Goal: Task Accomplishment & Management: Complete application form

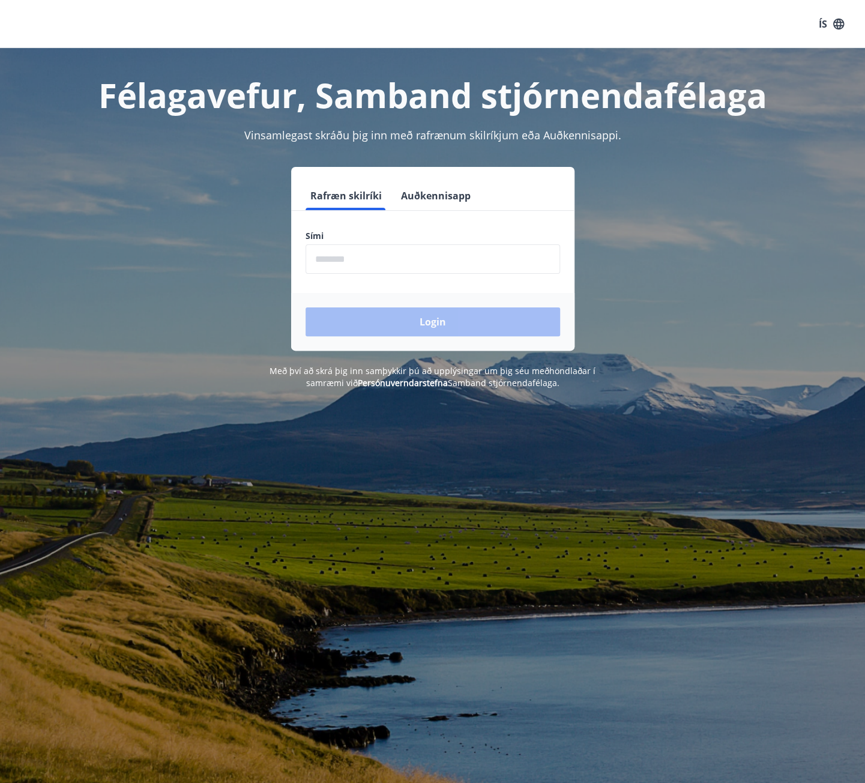
click at [385, 266] on input "phone" at bounding box center [433, 258] width 255 height 29
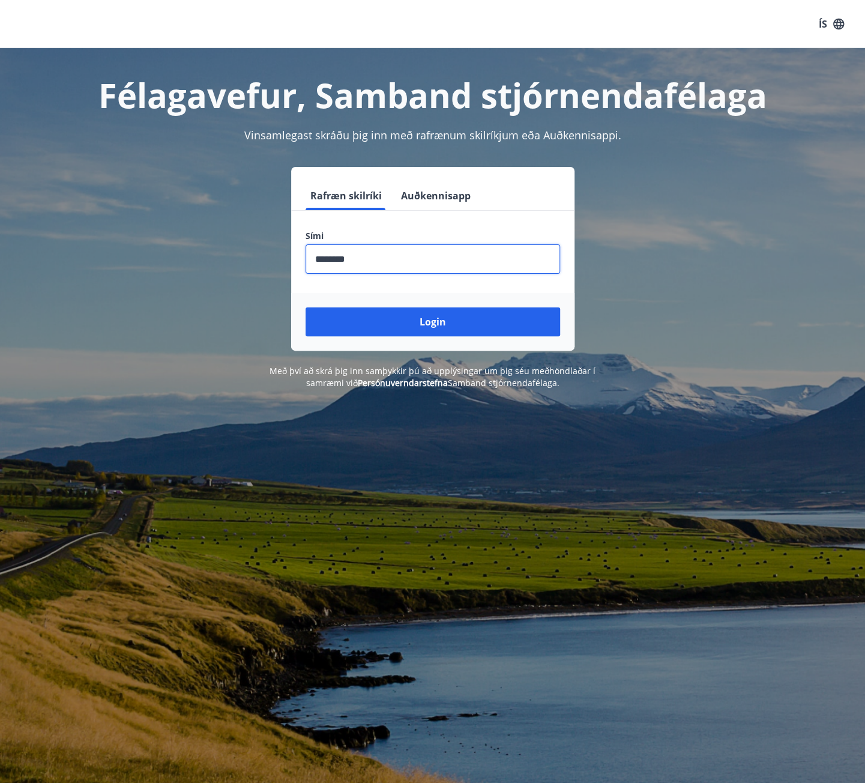
type input "********"
click at [306, 307] on button "Login" at bounding box center [433, 321] width 255 height 29
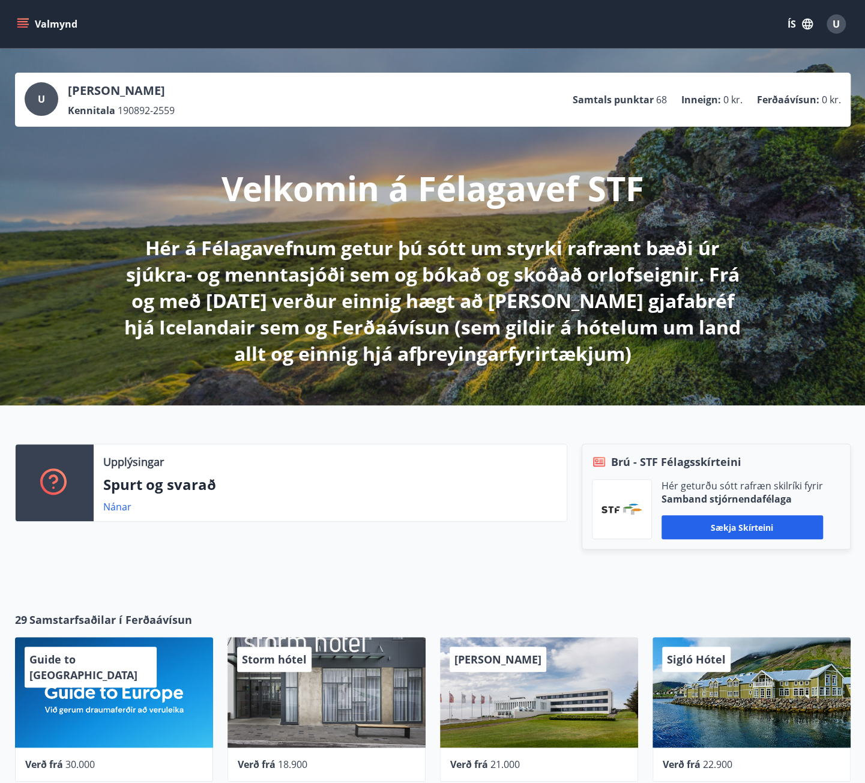
click at [19, 19] on icon "menu" at bounding box center [23, 19] width 13 height 1
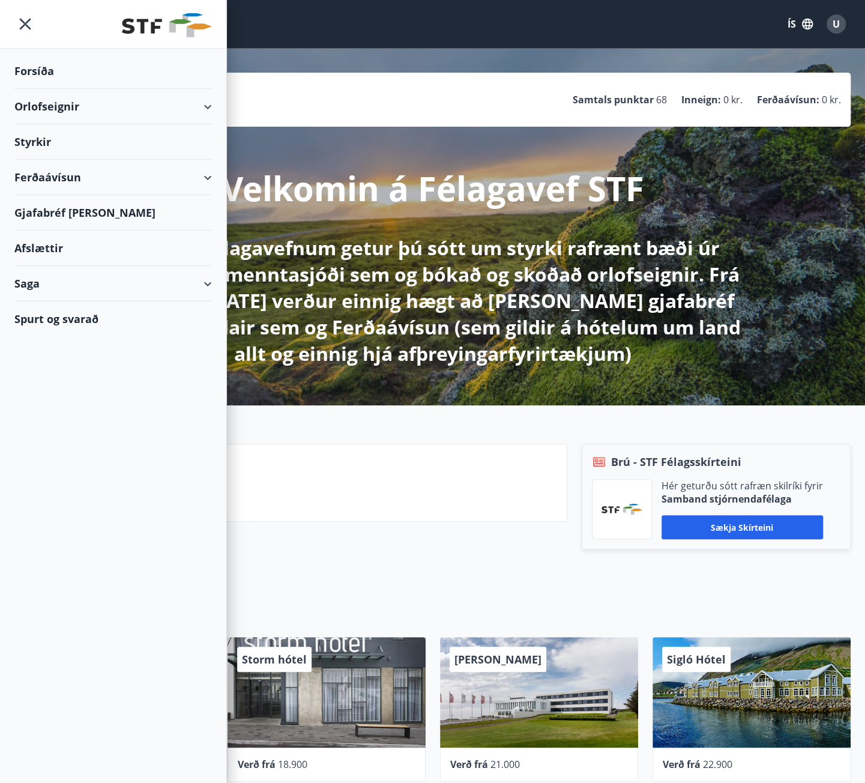
click at [192, 104] on div "Orlofseignir" at bounding box center [113, 106] width 198 height 35
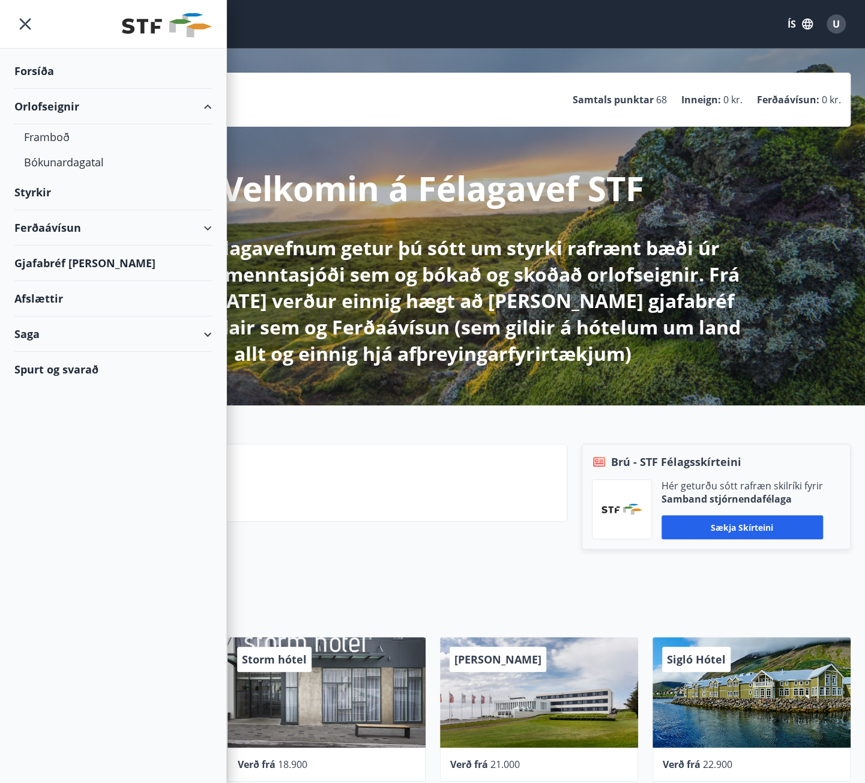
click at [42, 89] on div "Styrkir" at bounding box center [113, 70] width 198 height 35
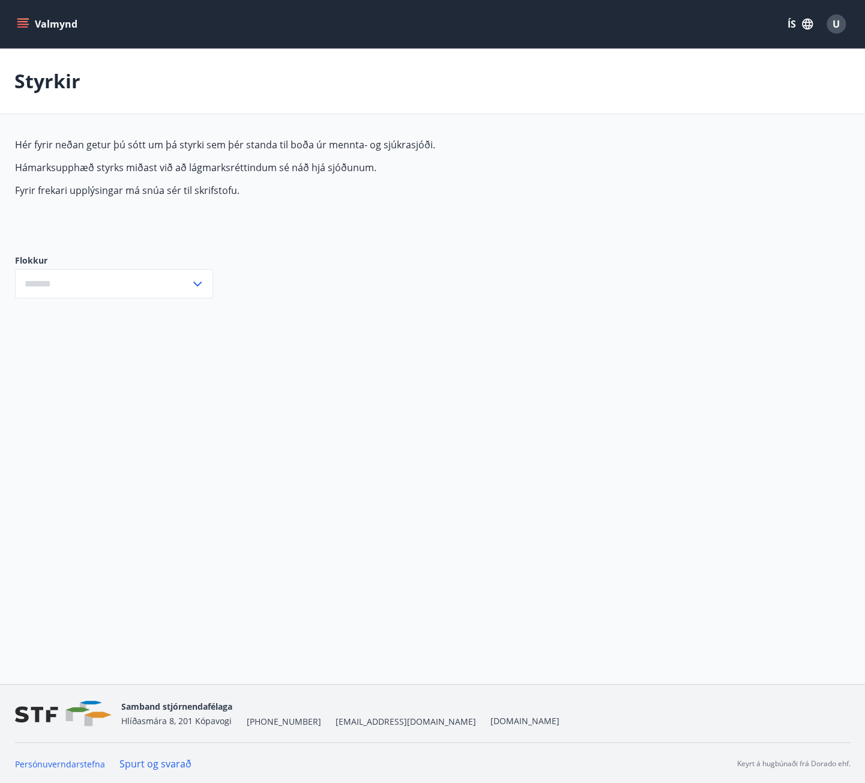
type input "***"
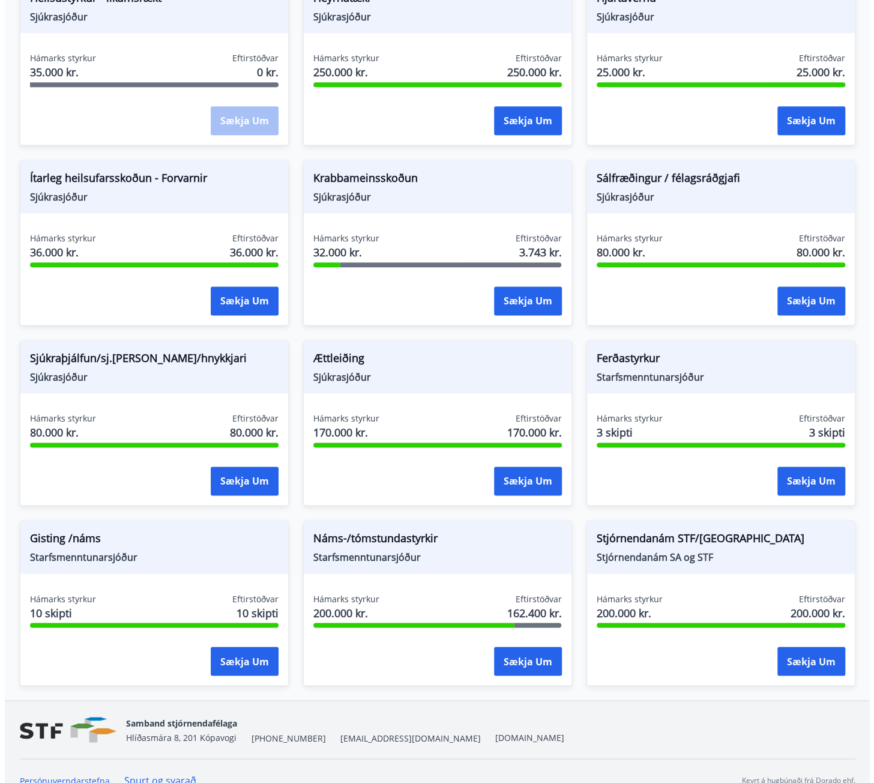
scroll to position [712, 0]
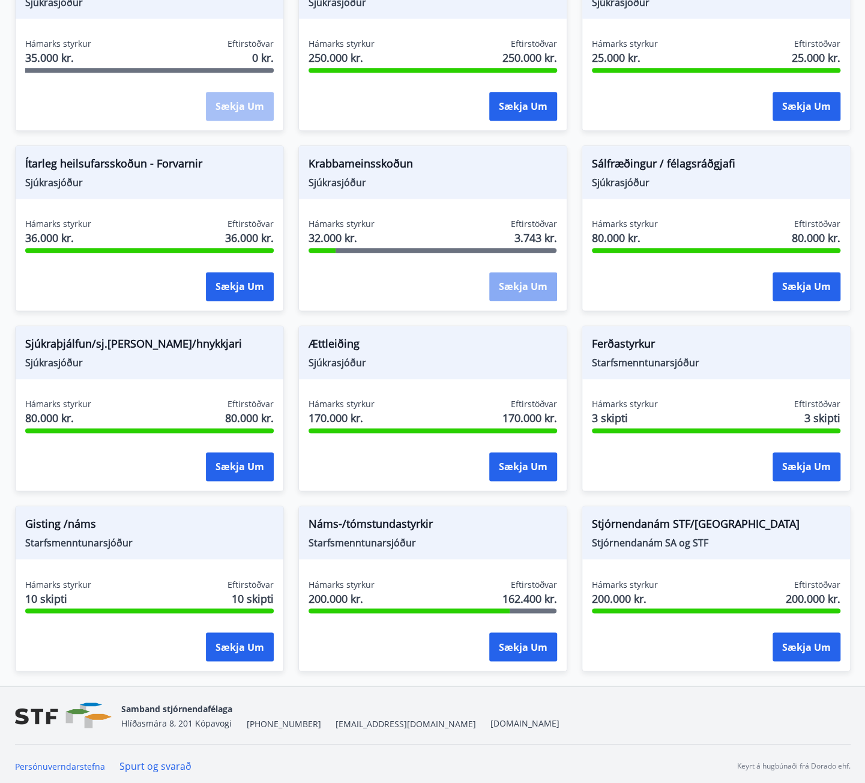
click at [533, 282] on button "Sækja um" at bounding box center [523, 286] width 68 height 29
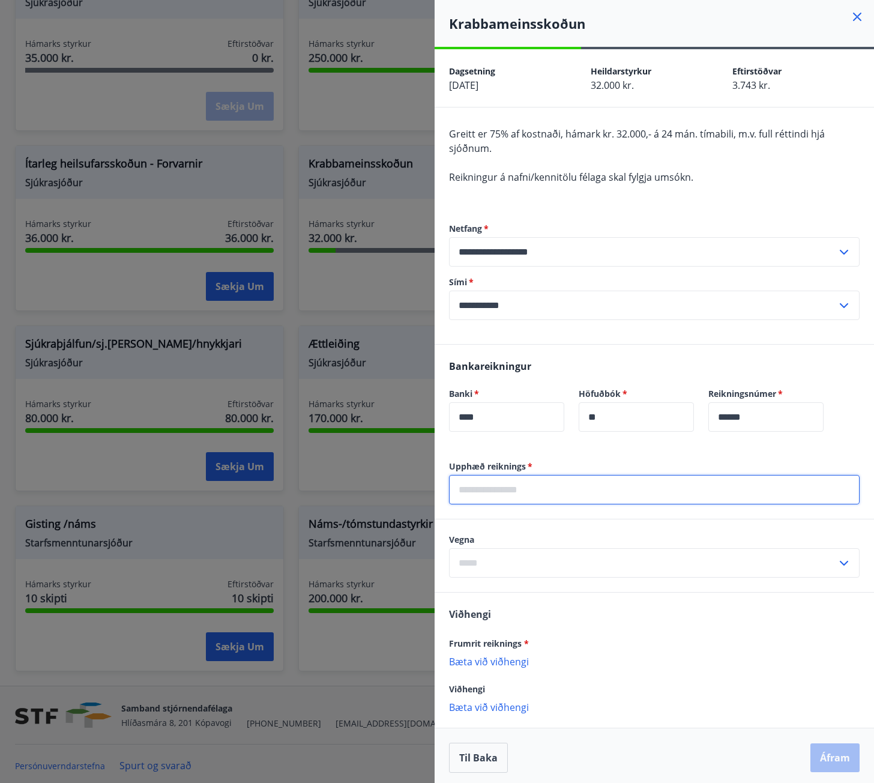
click at [543, 486] on input "text" at bounding box center [654, 489] width 411 height 29
type input "*****"
click at [629, 571] on input "text" at bounding box center [643, 562] width 388 height 29
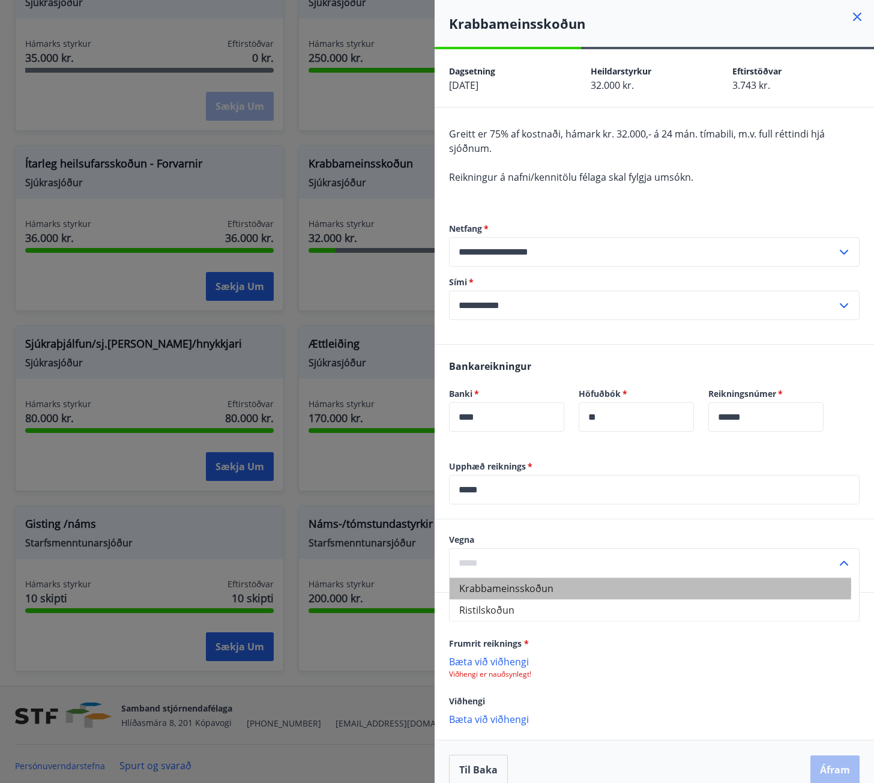
click at [593, 586] on li "Krabbameinsskoðun" at bounding box center [655, 589] width 410 height 22
type input "**********"
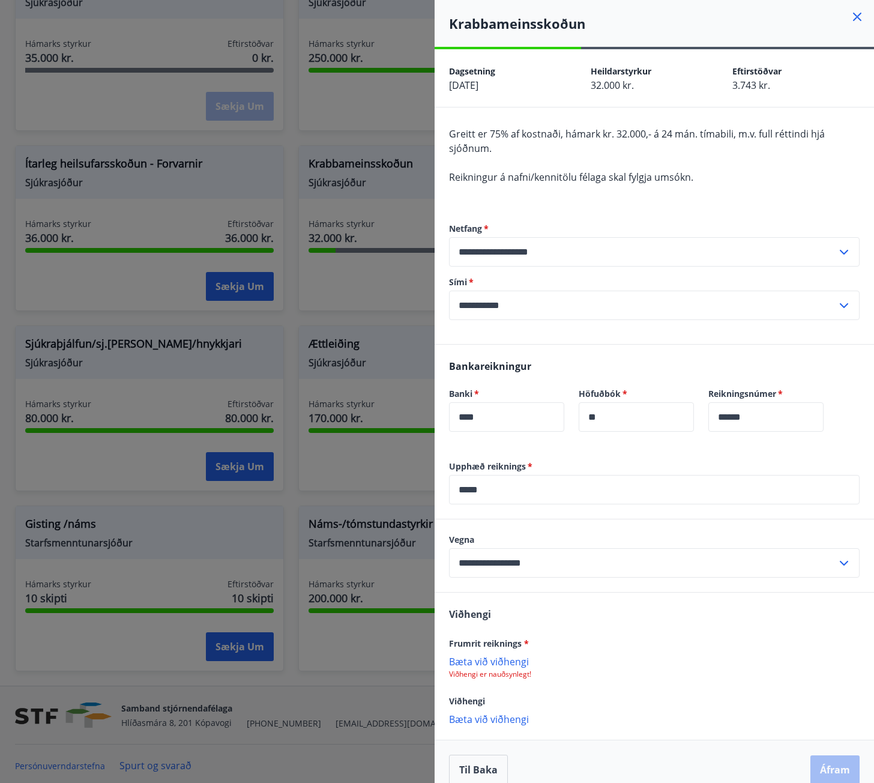
scroll to position [16, 0]
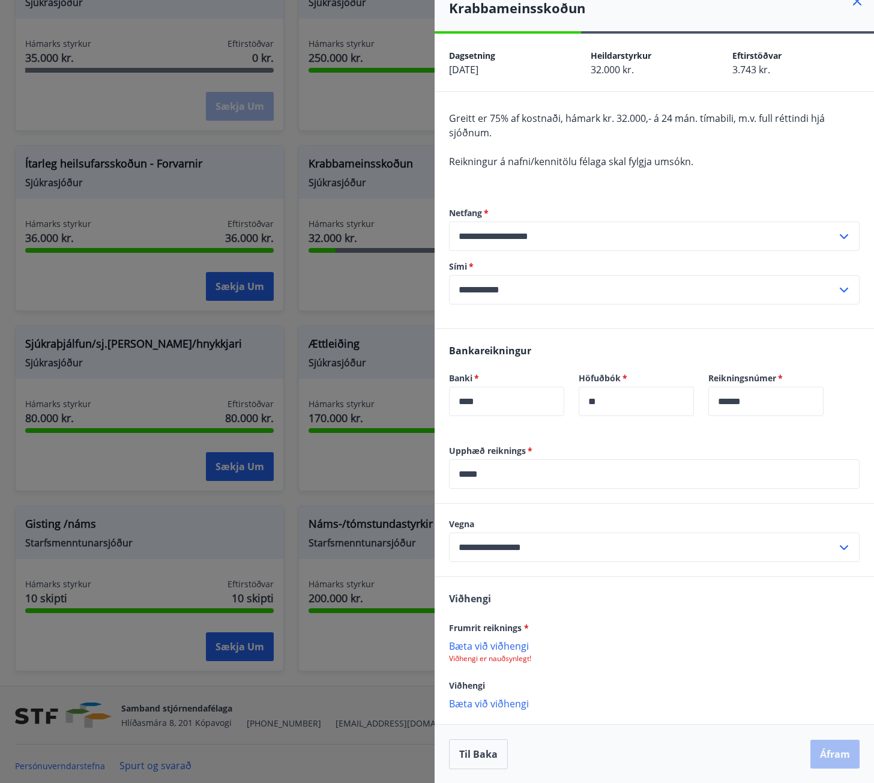
click at [489, 642] on p "Bæta við viðhengi" at bounding box center [654, 645] width 411 height 12
click at [818, 760] on button "Áfram" at bounding box center [835, 755] width 49 height 29
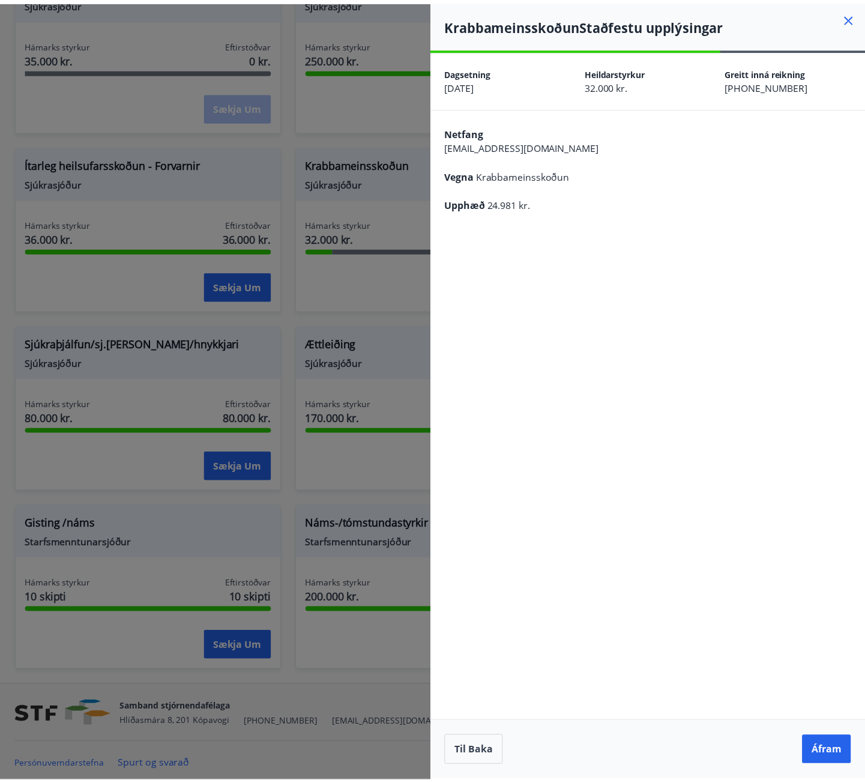
scroll to position [0, 0]
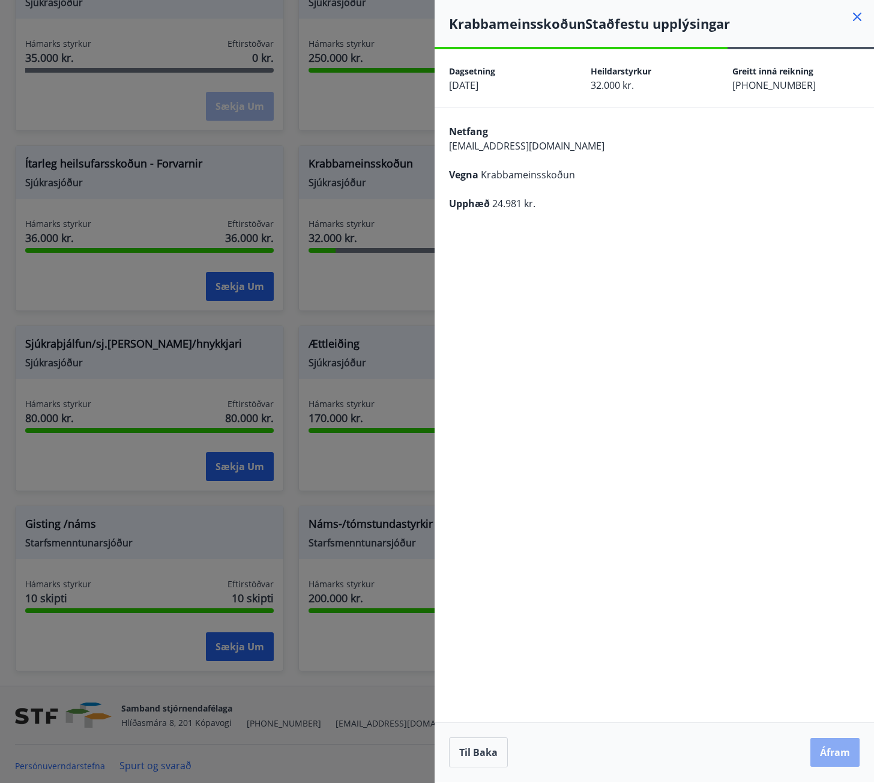
click at [824, 748] on button "Áfram" at bounding box center [835, 752] width 49 height 29
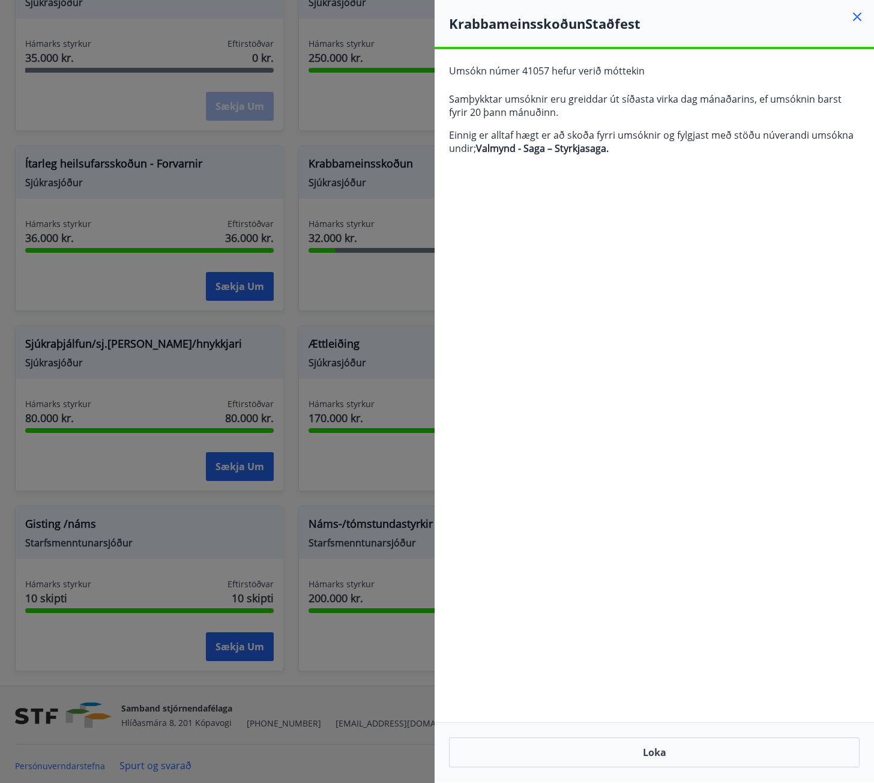
click at [294, 276] on div at bounding box center [437, 391] width 874 height 783
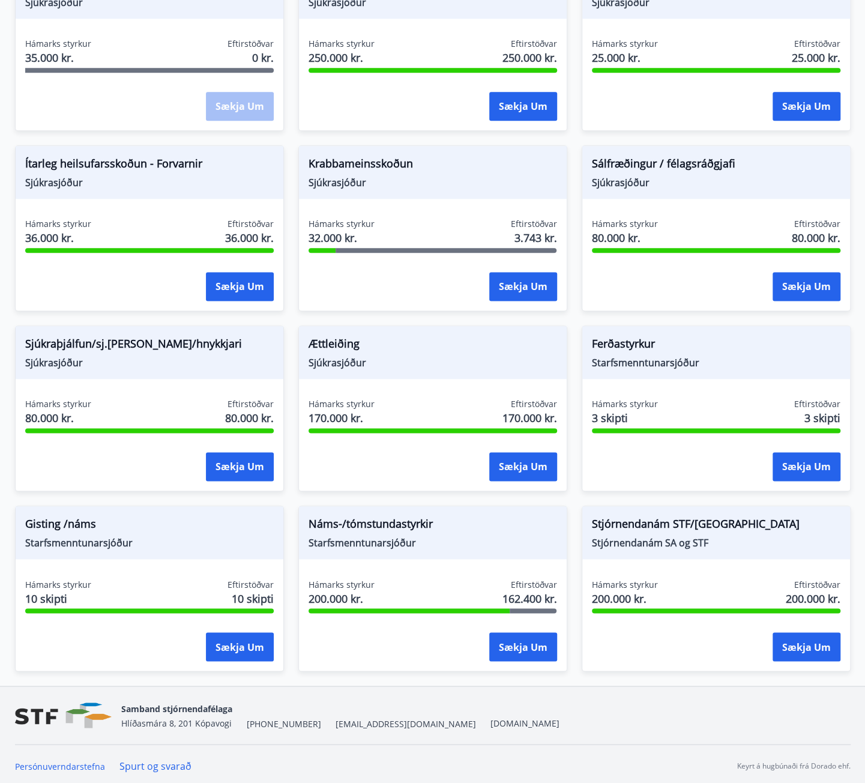
click at [339, 536] on span "Starfsmenntunarsjóður" at bounding box center [433, 542] width 249 height 13
click at [806, 280] on button "Sækja um" at bounding box center [807, 286] width 68 height 29
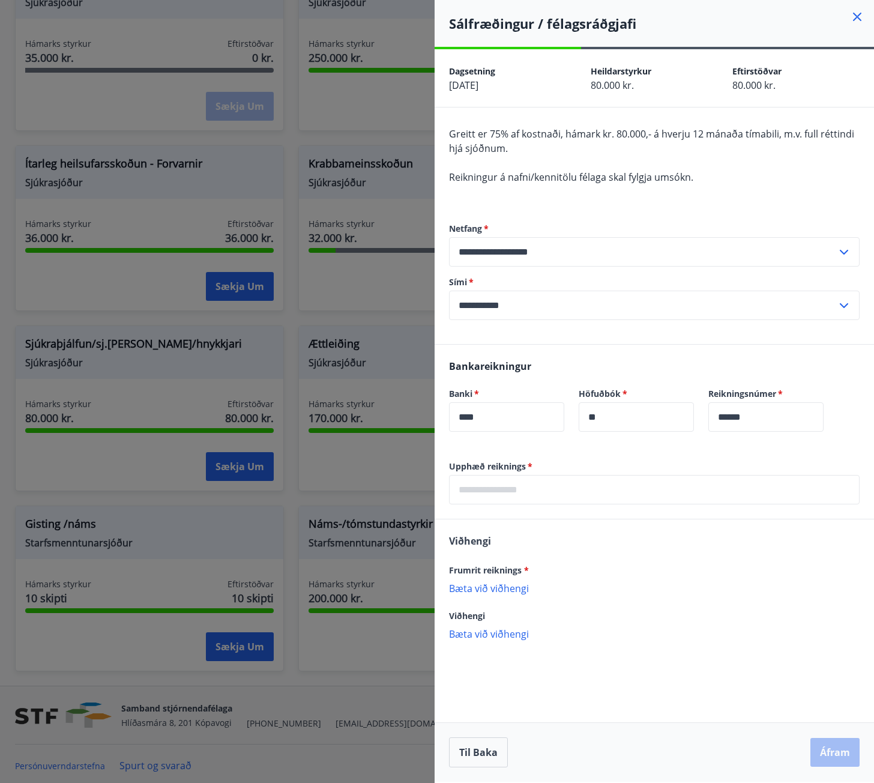
click at [361, 289] on div at bounding box center [437, 391] width 874 height 783
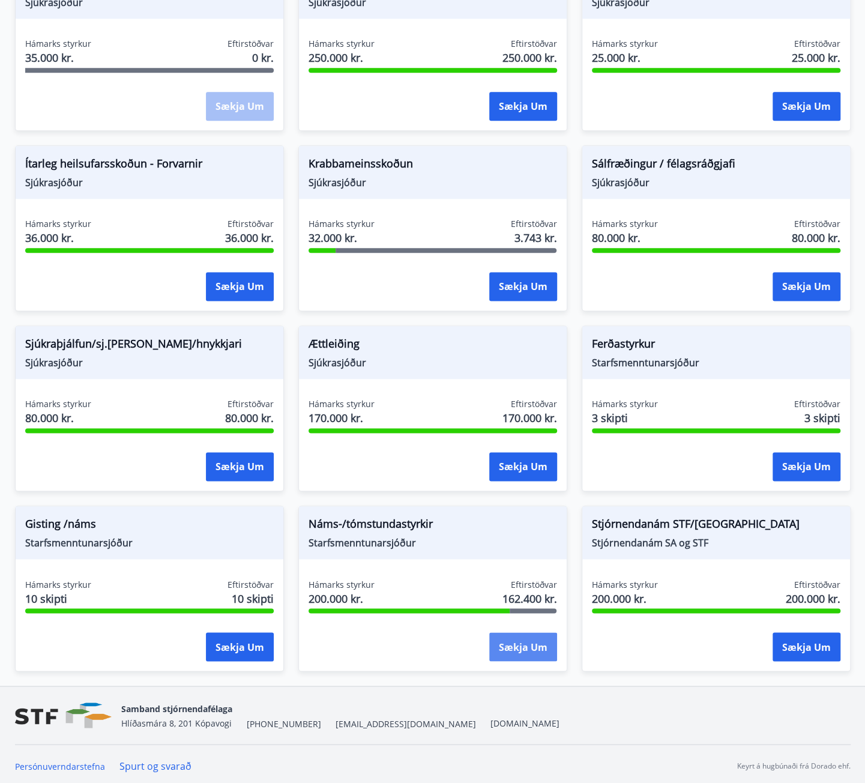
click at [534, 641] on button "Sækja um" at bounding box center [523, 646] width 68 height 29
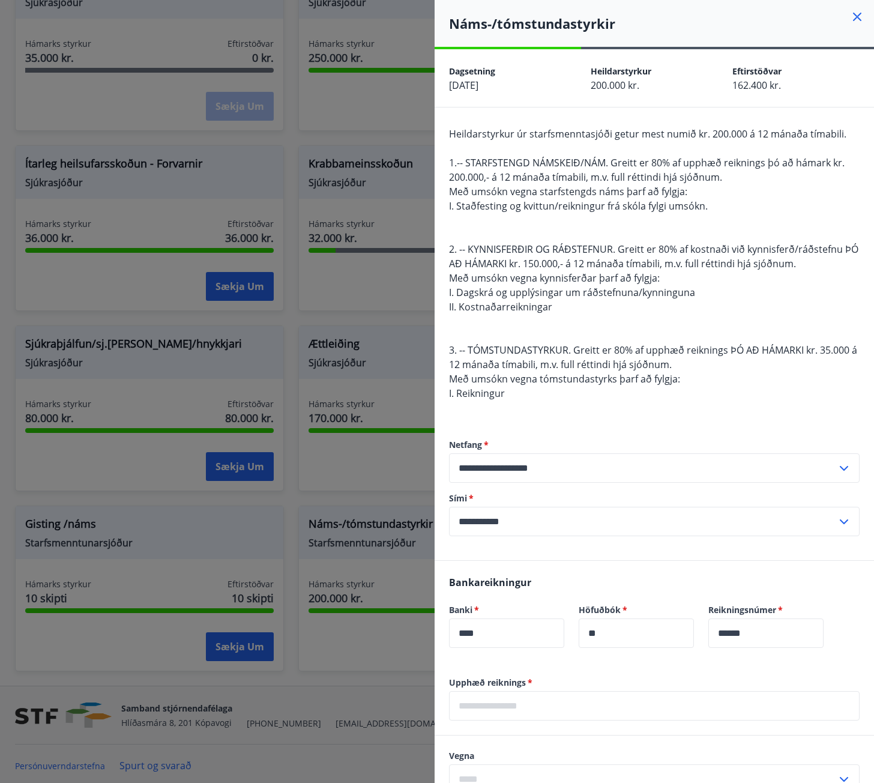
click at [309, 493] on div at bounding box center [437, 391] width 874 height 783
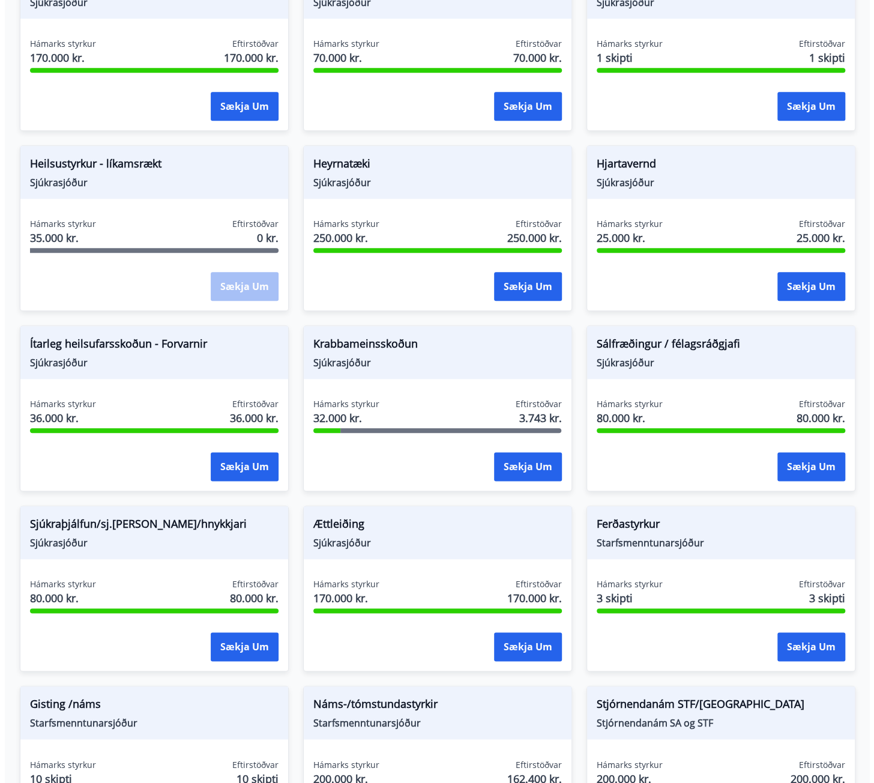
scroll to position [472, 0]
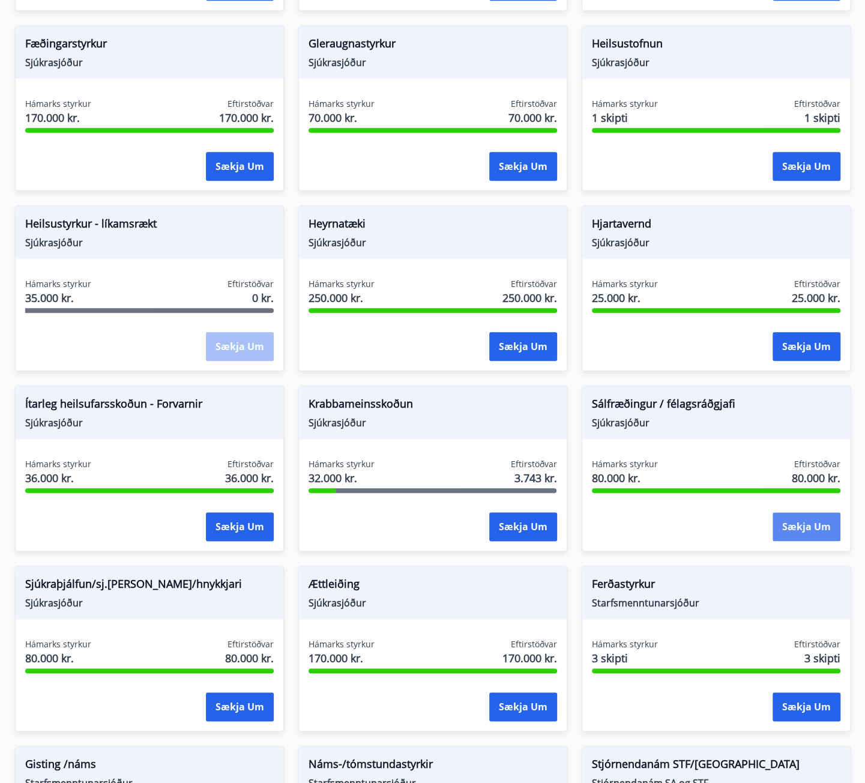
click at [803, 524] on button "Sækja um" at bounding box center [807, 526] width 68 height 29
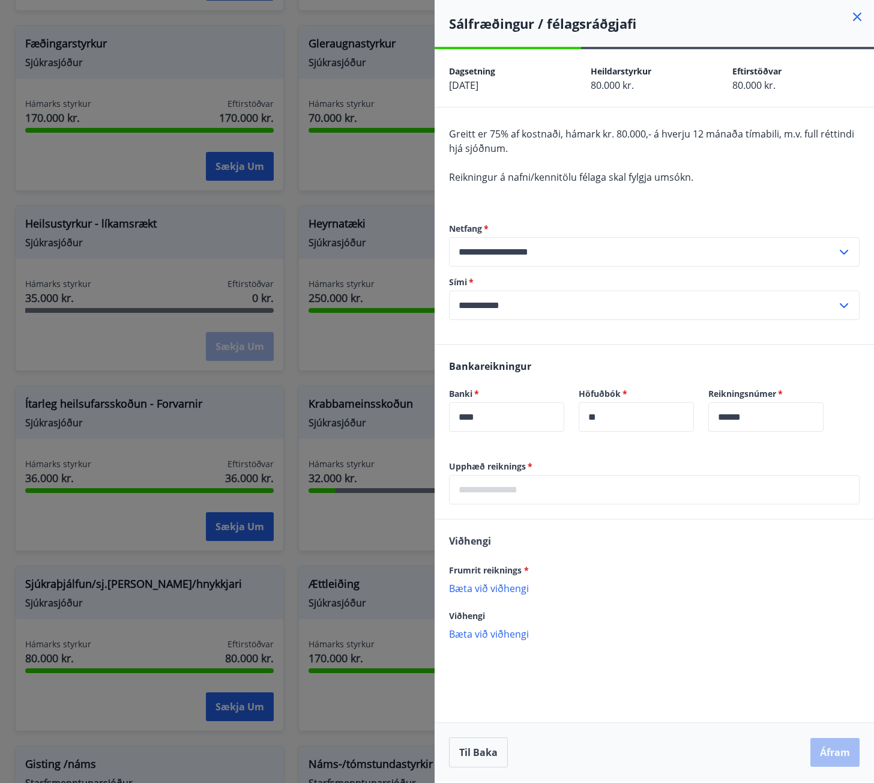
click at [301, 369] on div at bounding box center [437, 391] width 874 height 783
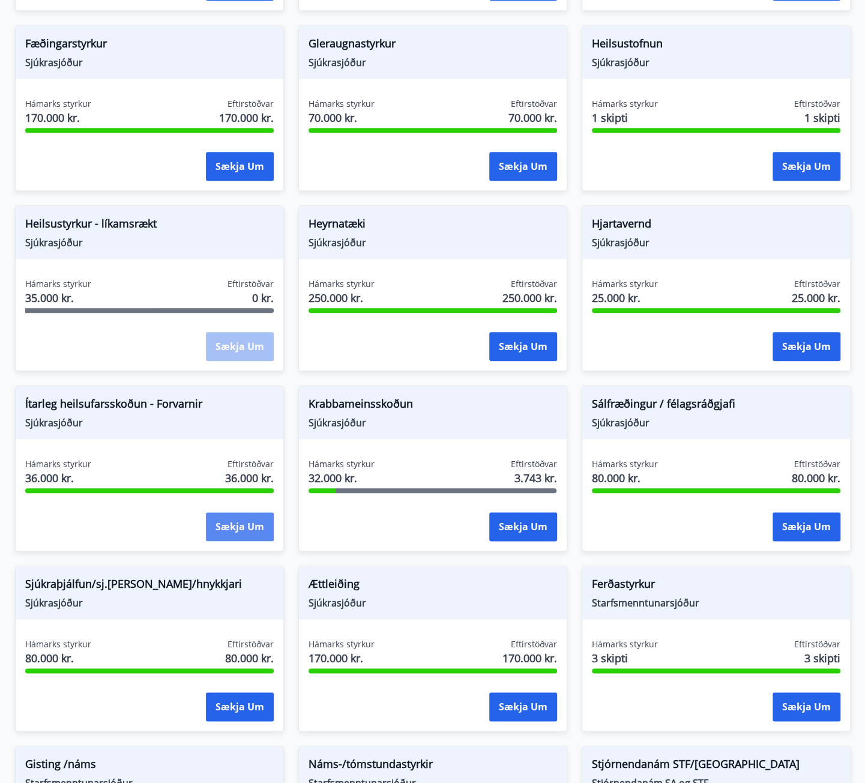
click at [262, 530] on button "Sækja um" at bounding box center [240, 526] width 68 height 29
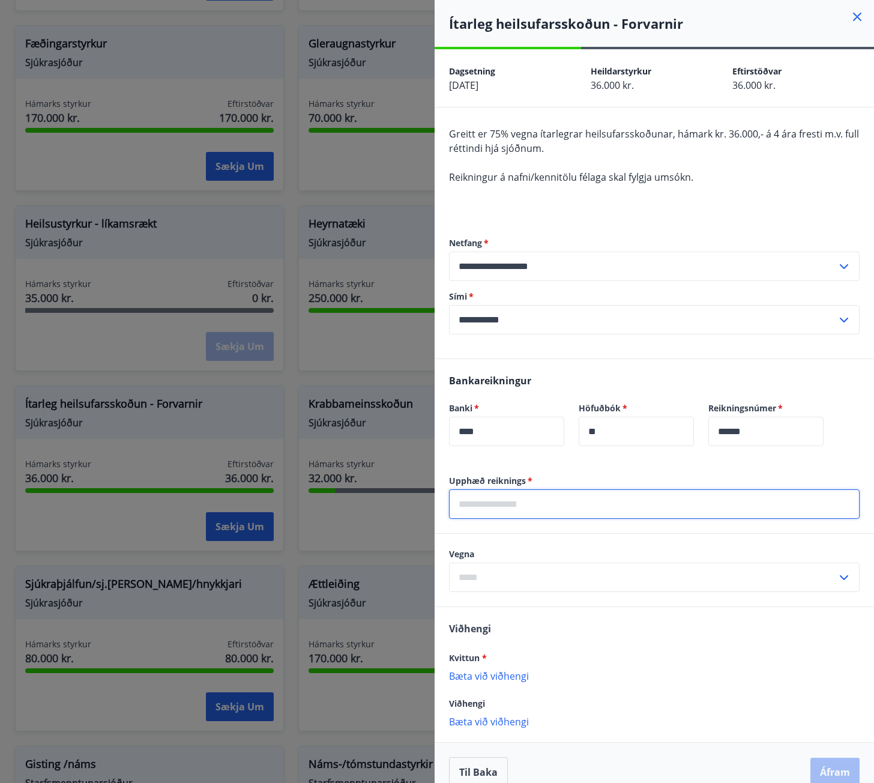
click at [544, 510] on input "text" at bounding box center [654, 503] width 411 height 29
type input "*****"
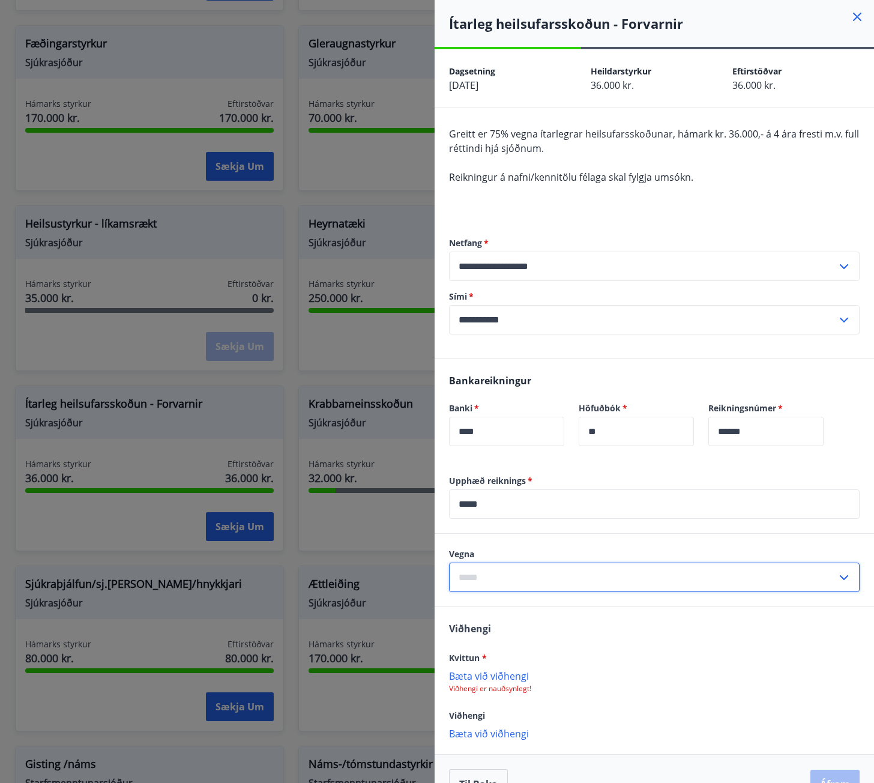
click at [524, 575] on input "text" at bounding box center [643, 577] width 388 height 29
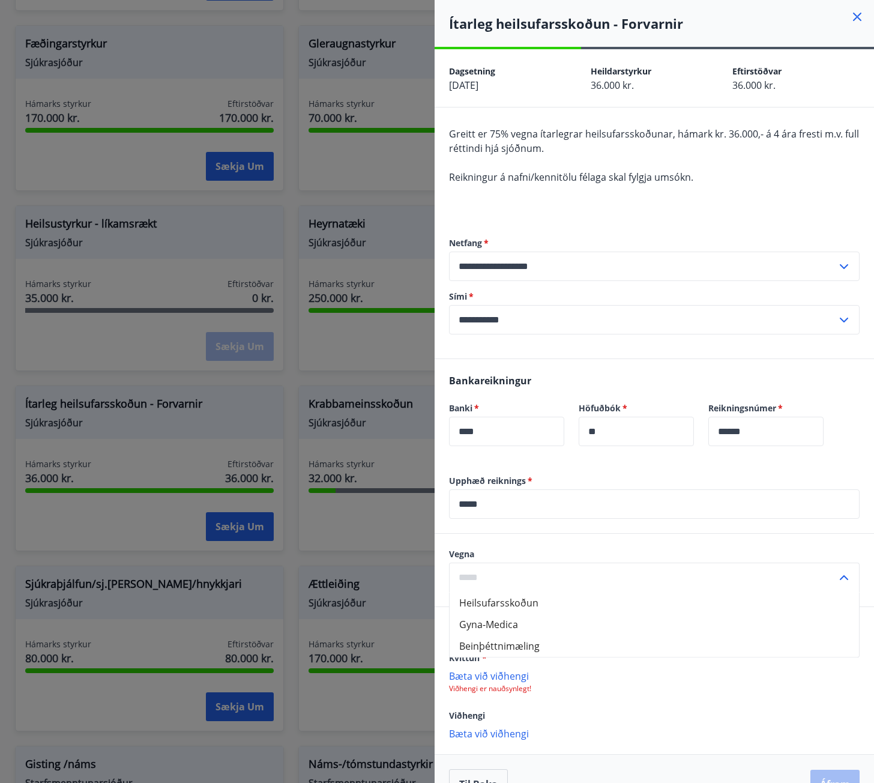
click at [533, 606] on li "Heilsufarsskoðun" at bounding box center [655, 603] width 410 height 22
type input "**********"
click at [673, 589] on input "**********" at bounding box center [643, 577] width 388 height 29
click at [671, 587] on input "**********" at bounding box center [643, 577] width 388 height 29
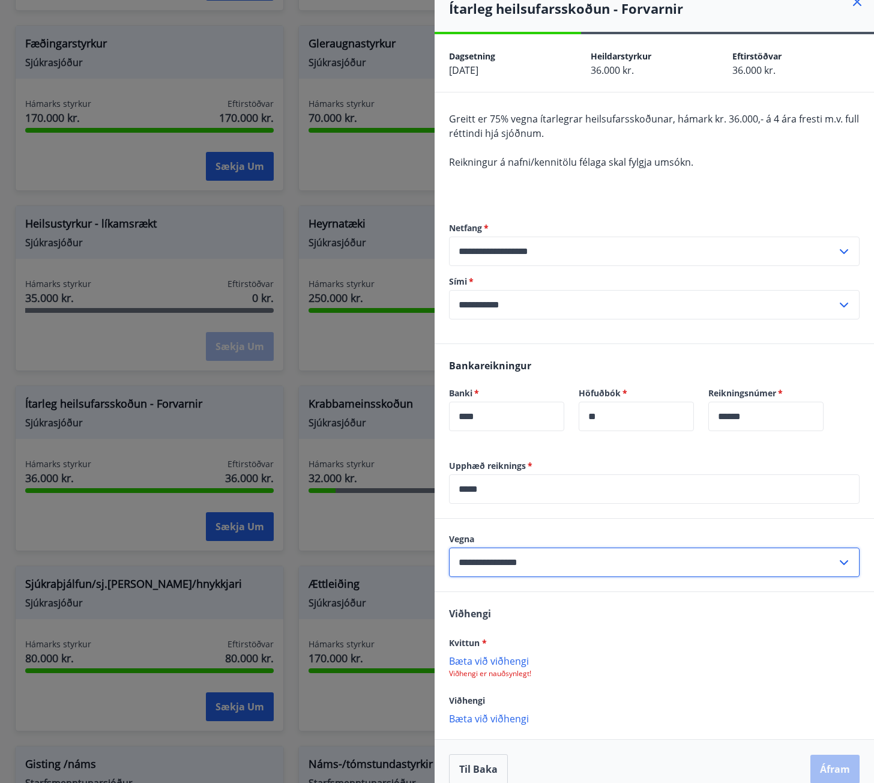
scroll to position [30, 0]
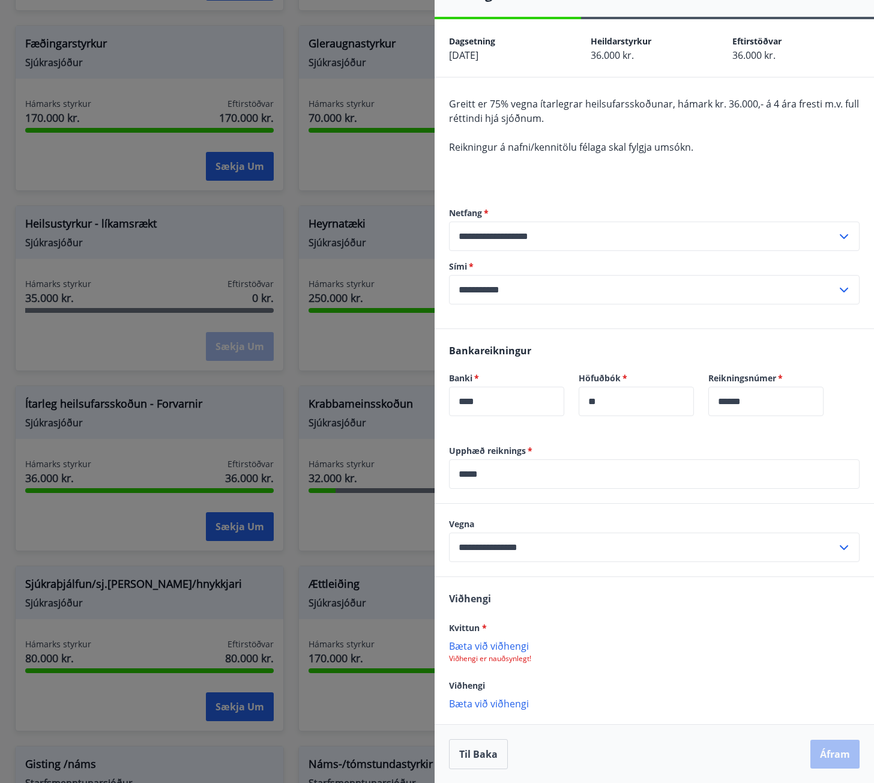
click at [507, 648] on p "Bæta við viðhengi" at bounding box center [654, 645] width 411 height 12
click at [814, 758] on button "Áfram" at bounding box center [835, 755] width 49 height 29
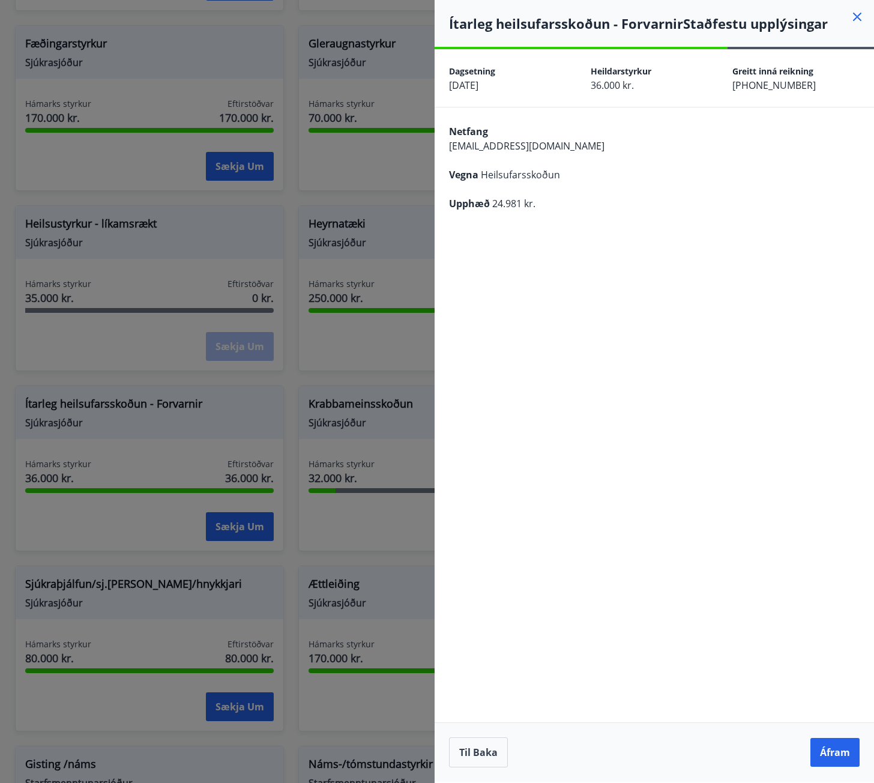
scroll to position [0, 0]
click at [828, 755] on button "Áfram" at bounding box center [835, 752] width 49 height 29
